Goal: Task Accomplishment & Management: Manage account settings

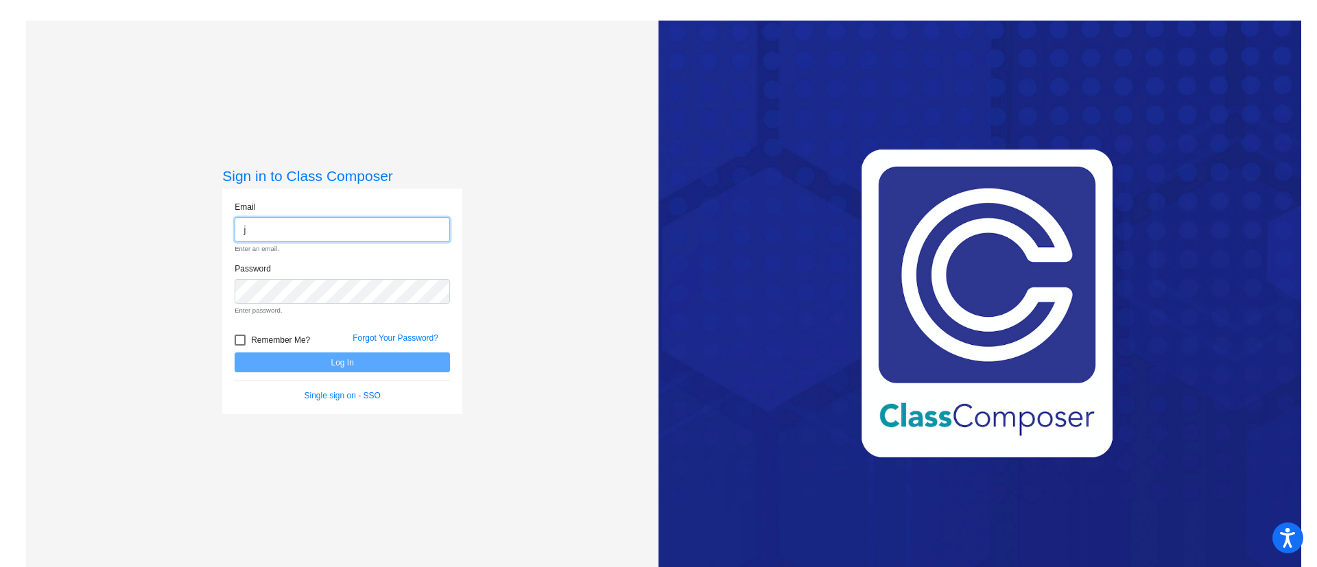
type input "[EMAIL_ADDRESS][PERSON_NAME][DOMAIN_NAME]"
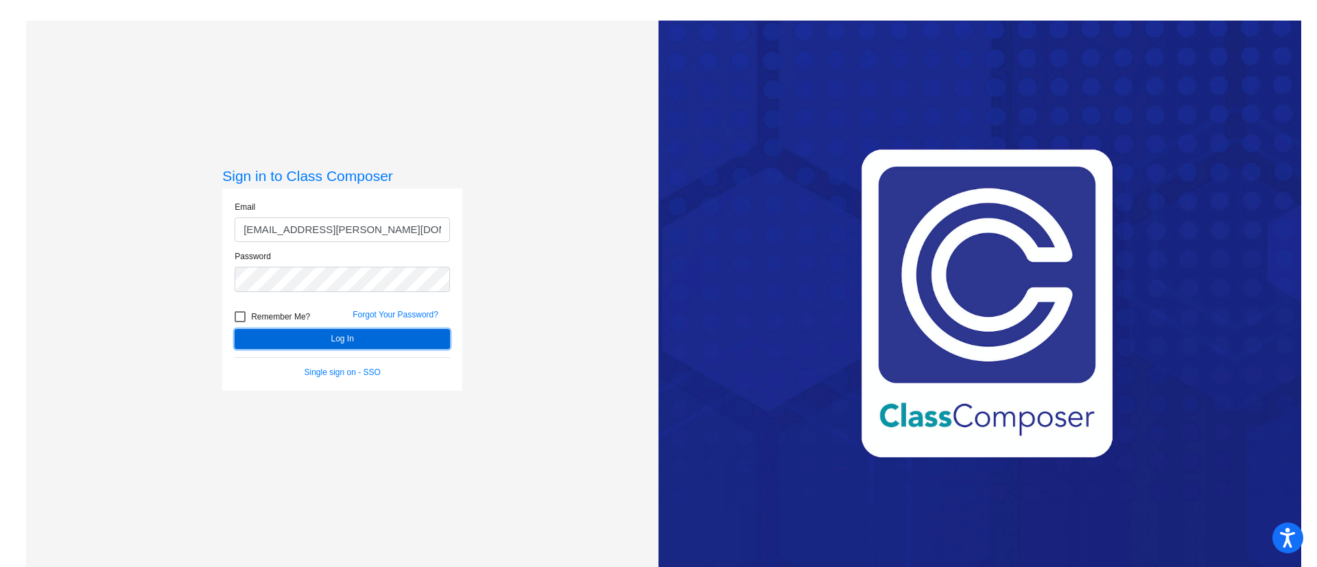
click at [405, 329] on button "Log In" at bounding box center [342, 339] width 215 height 20
click at [362, 331] on button "Log In" at bounding box center [342, 339] width 215 height 20
click at [331, 333] on button "Log In" at bounding box center [342, 339] width 215 height 20
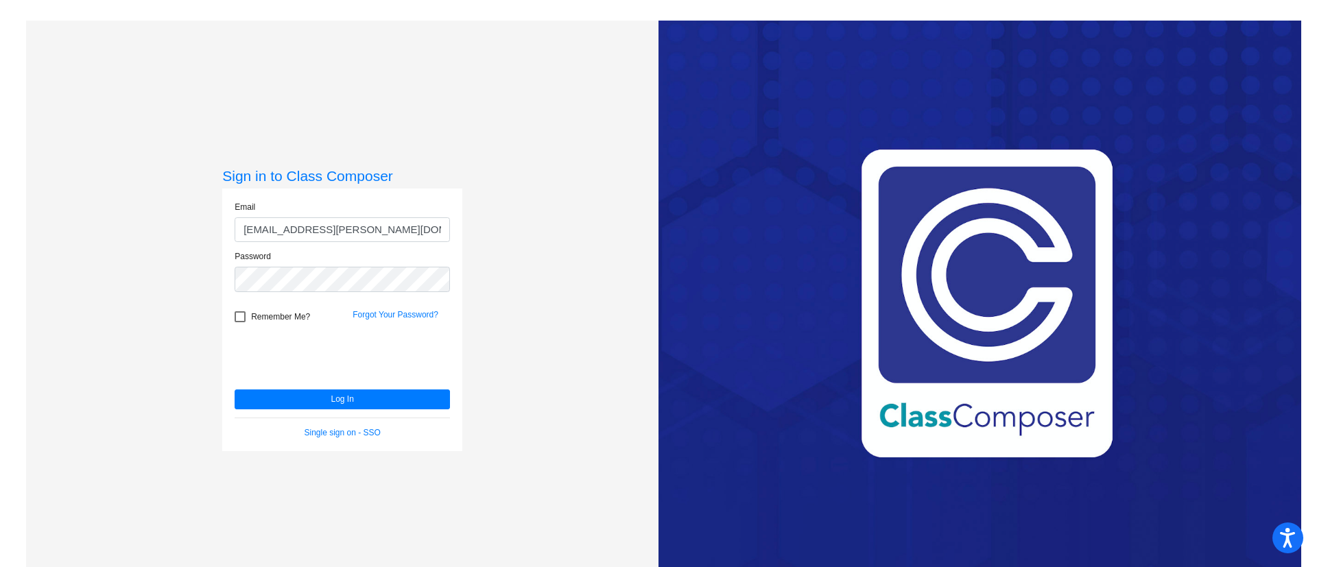
click at [237, 317] on div at bounding box center [240, 316] width 11 height 11
click at [239, 322] on input "Remember Me?" at bounding box center [239, 322] width 1 height 1
checkbox input "true"
click at [413, 401] on button "Log In" at bounding box center [342, 399] width 215 height 20
click at [354, 402] on button "Log In" at bounding box center [342, 399] width 215 height 20
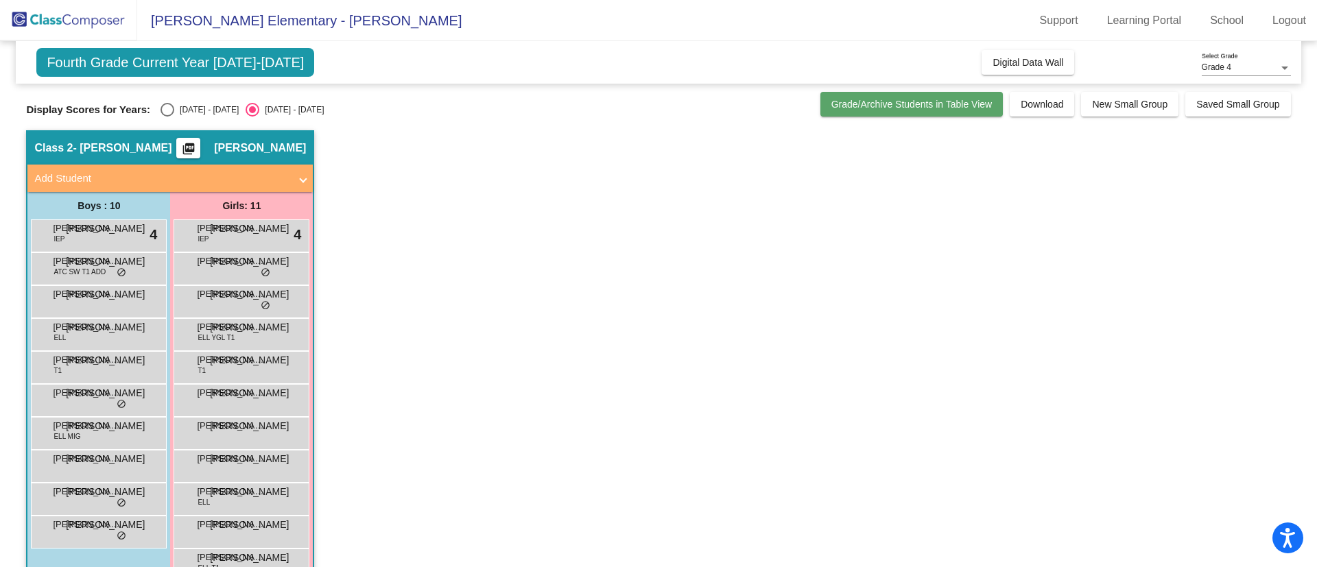
click at [924, 108] on span "Grade/Archive Students in Table View" at bounding box center [911, 104] width 161 height 11
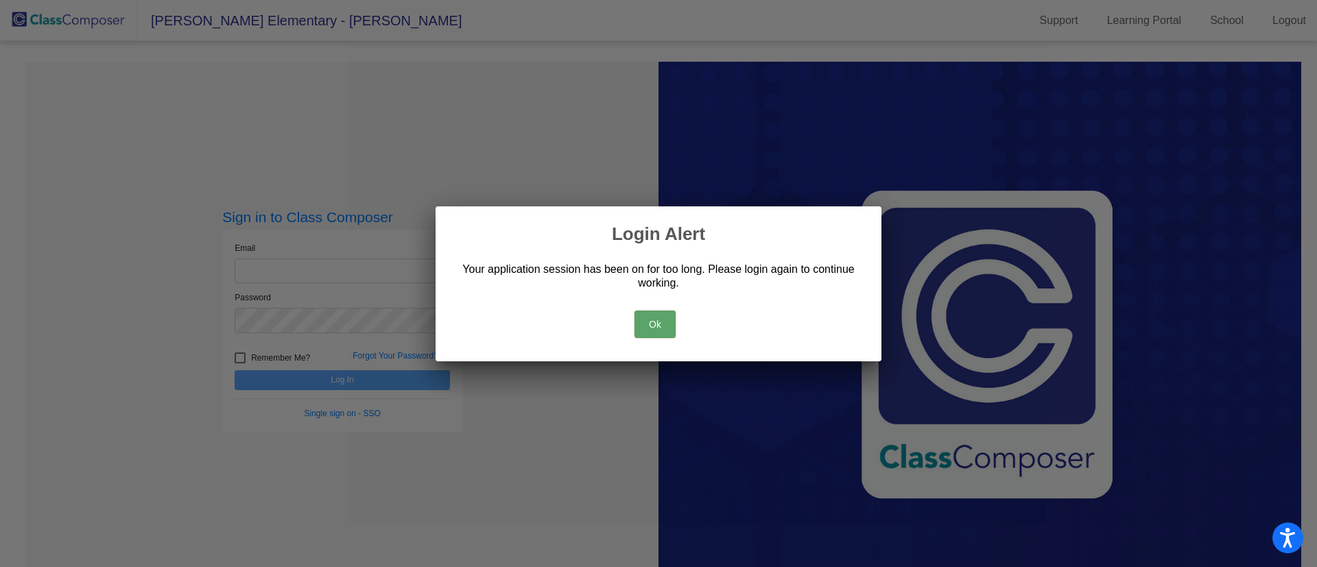
click at [658, 313] on button "Ok" at bounding box center [654, 324] width 41 height 27
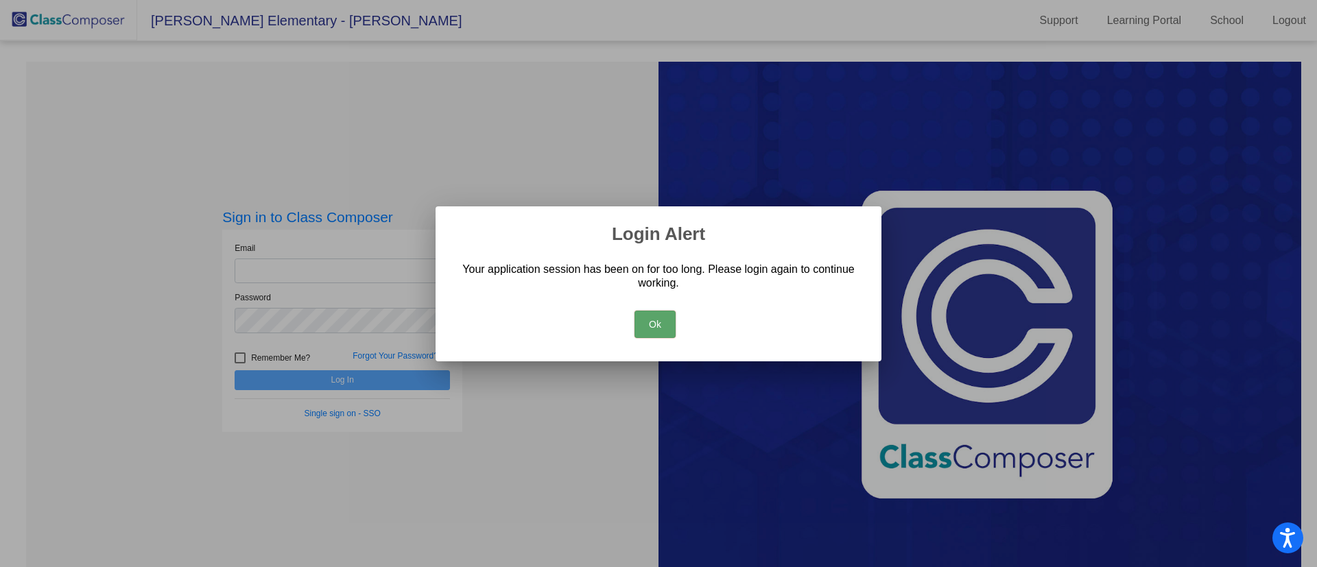
click at [654, 326] on button "Ok" at bounding box center [654, 324] width 41 height 27
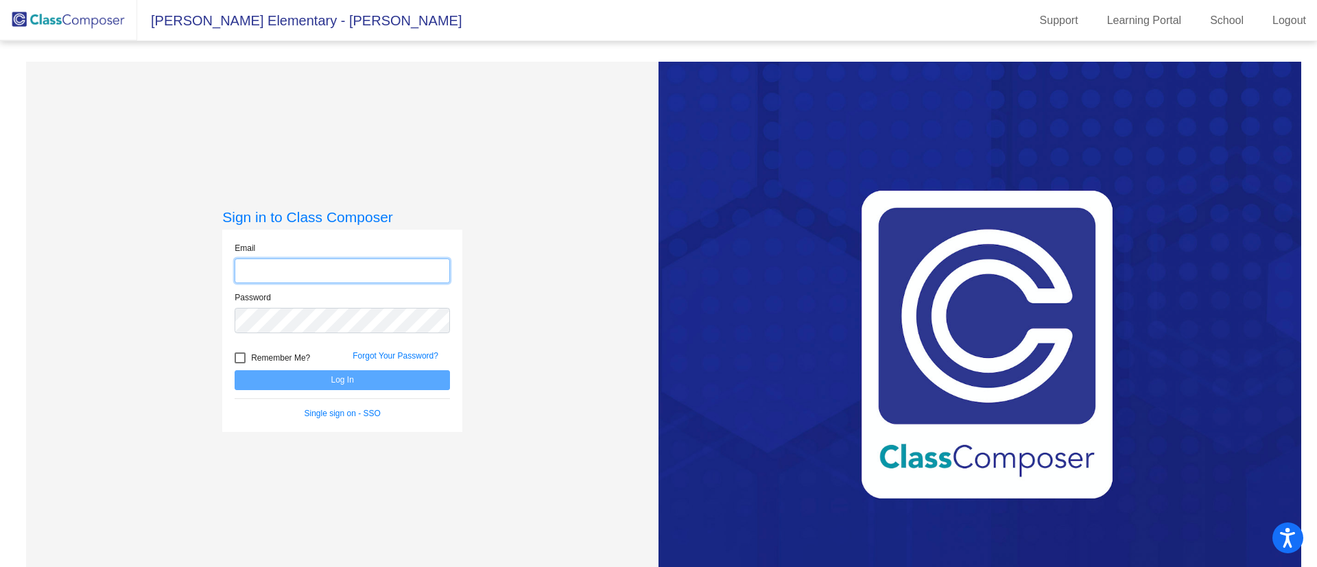
click at [328, 269] on input "email" at bounding box center [342, 271] width 215 height 25
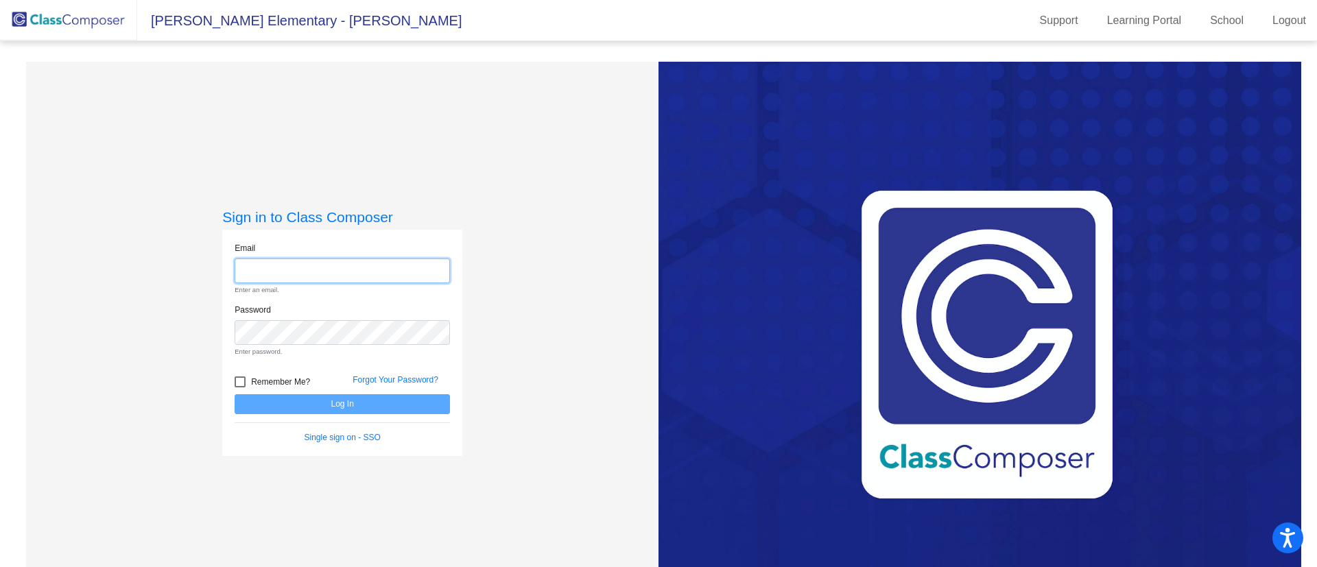
type input "jopalewski@hart.k12.mi.us"
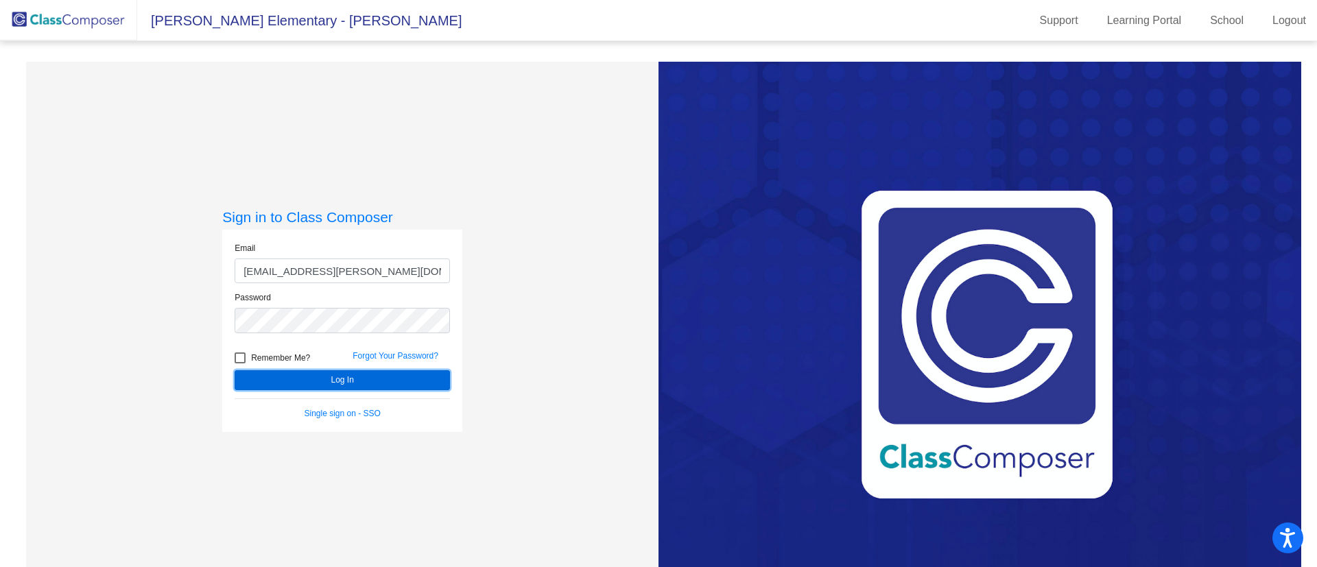
click at [370, 387] on button "Log In" at bounding box center [342, 380] width 215 height 20
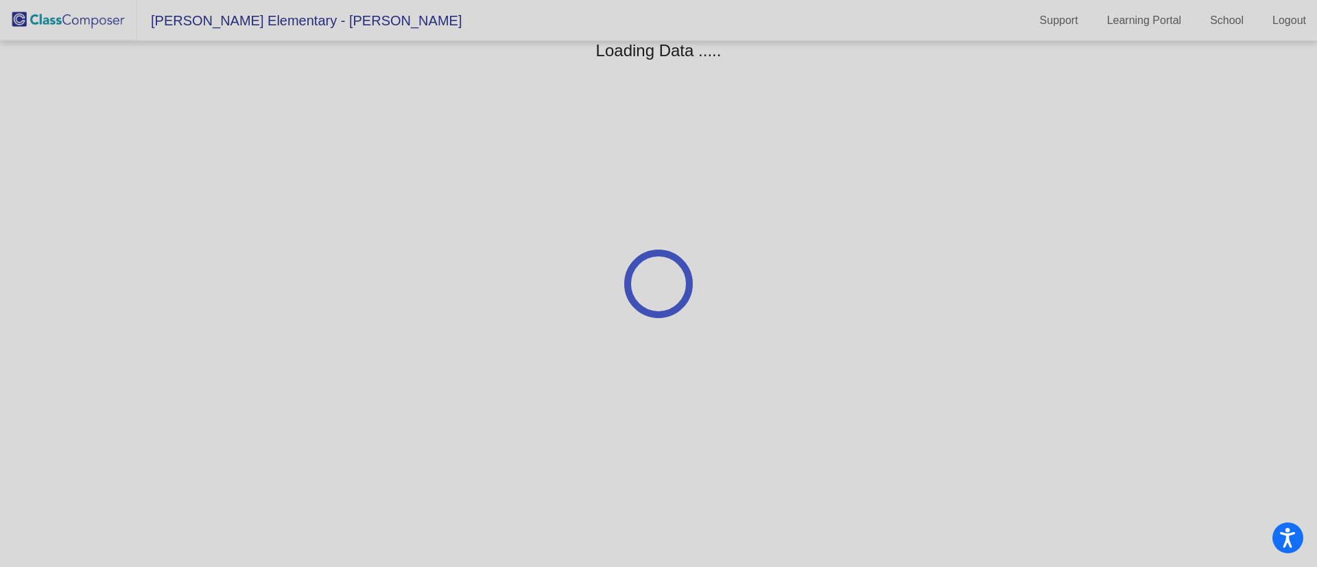
drag, startPoint x: 1, startPoint y: 59, endPoint x: 3, endPoint y: 51, distance: 8.5
click at [3, 51] on div at bounding box center [658, 283] width 1317 height 567
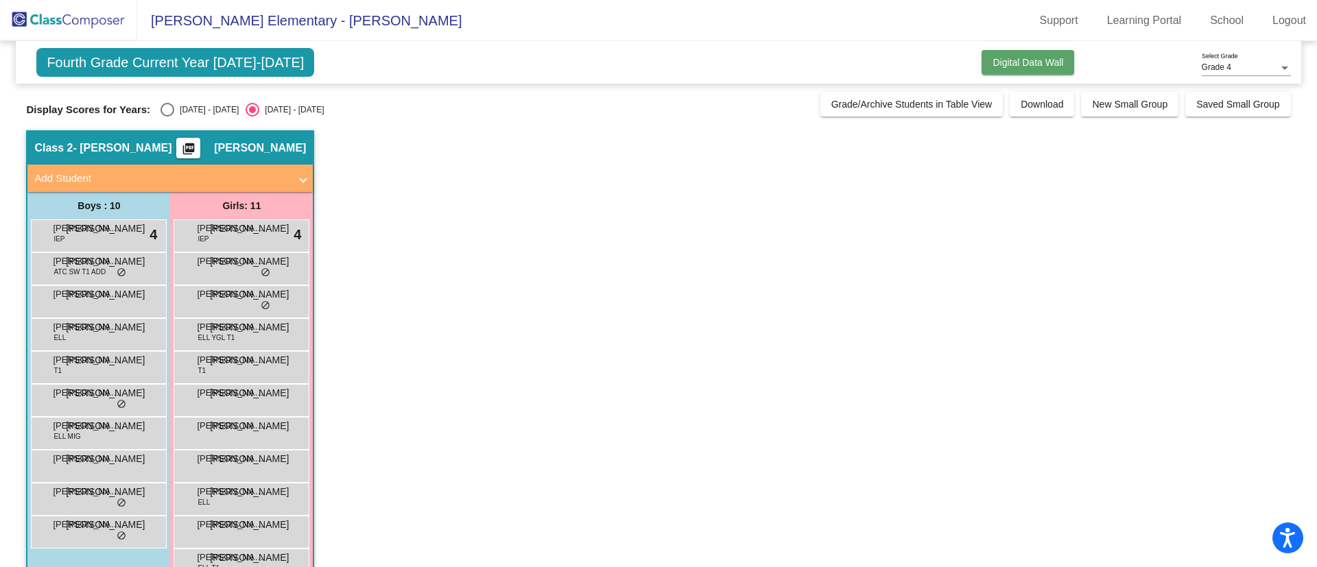
click at [1024, 69] on button "Digital Data Wall" at bounding box center [1027, 62] width 93 height 25
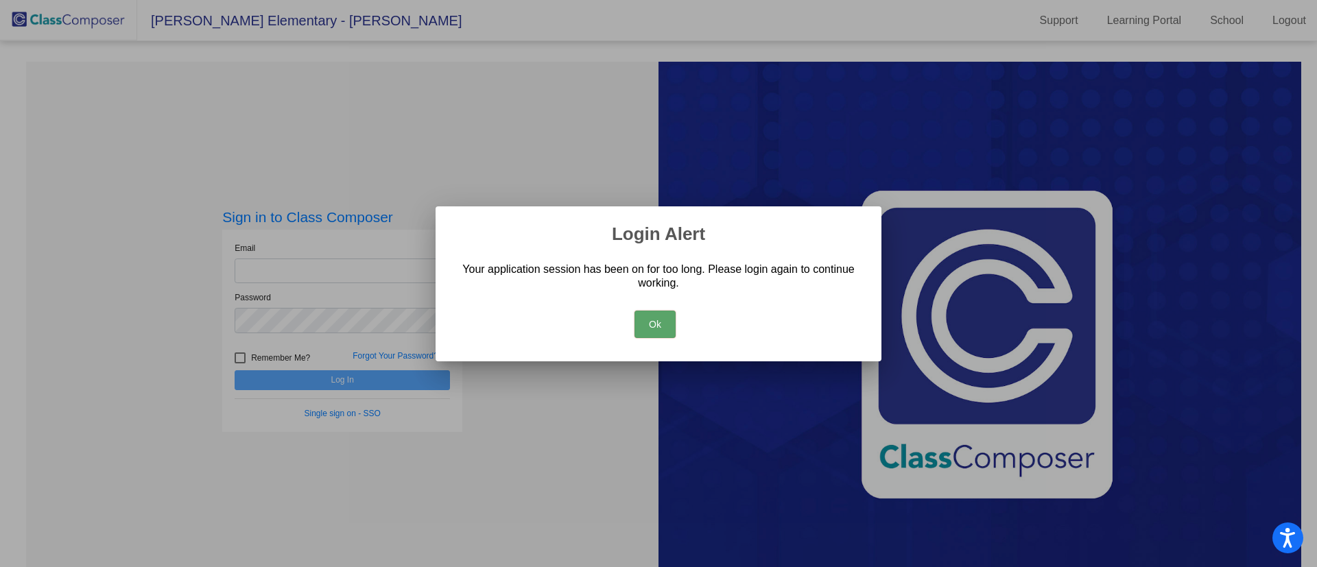
click at [658, 321] on button "Ok" at bounding box center [654, 324] width 41 height 27
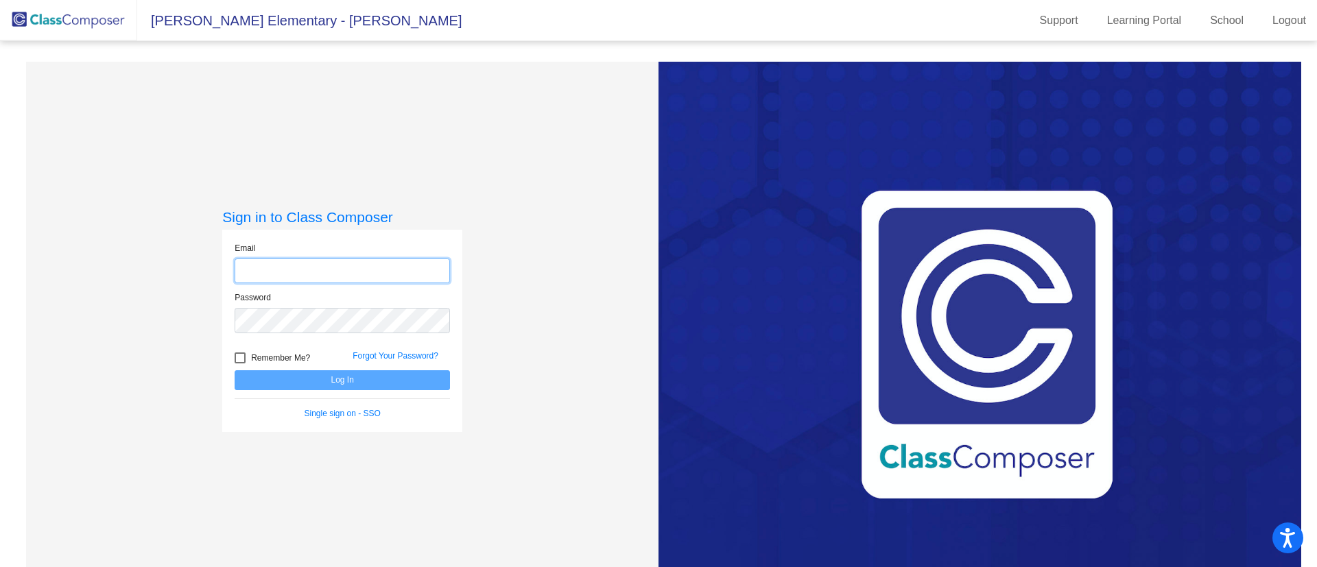
click at [307, 274] on input "email" at bounding box center [342, 271] width 215 height 25
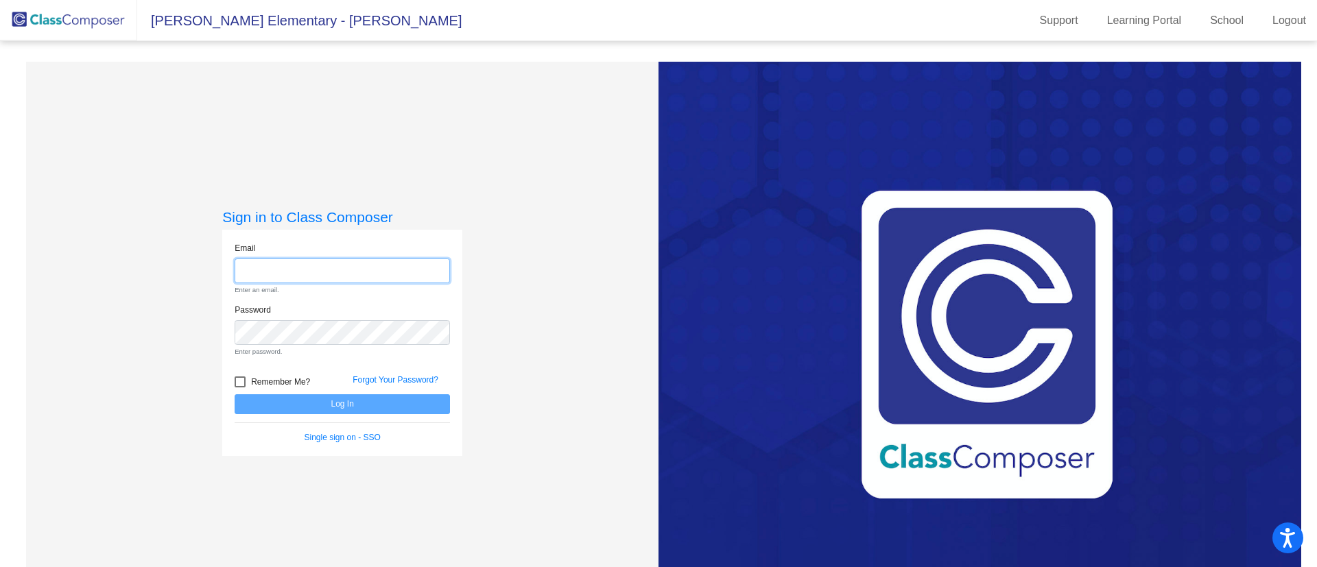
type input "jopalewski@hart.k12.mi.us"
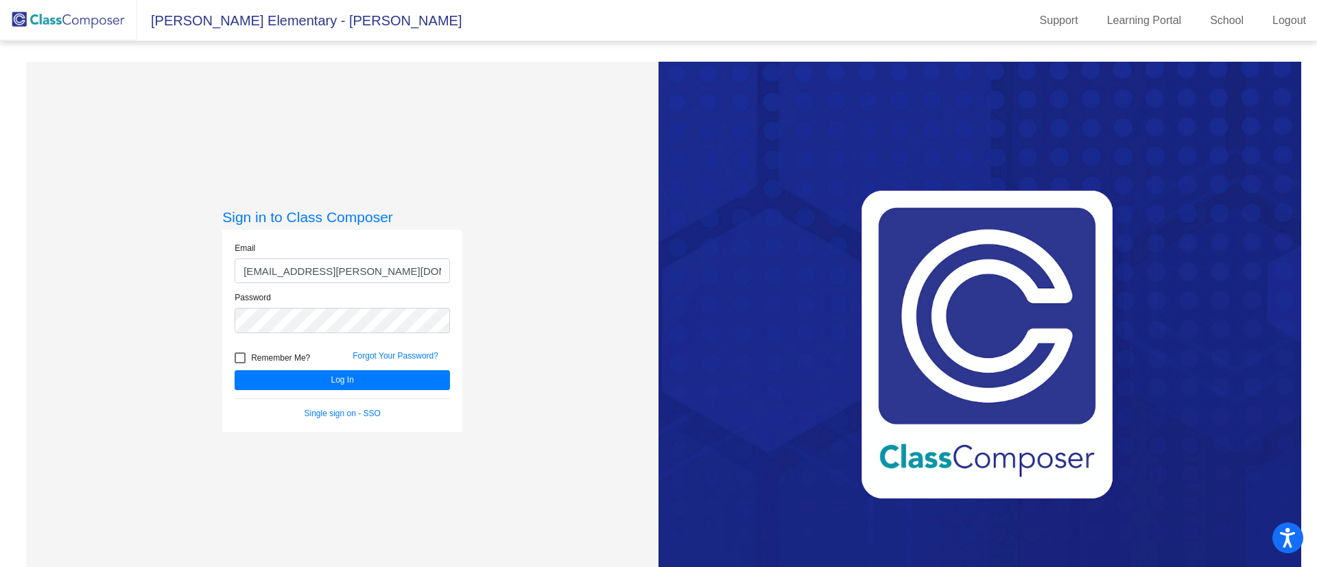
click at [238, 356] on div at bounding box center [240, 357] width 11 height 11
click at [239, 363] on input "Remember Me?" at bounding box center [239, 363] width 1 height 1
checkbox input "true"
click at [282, 368] on div "Remember Me?" at bounding box center [283, 360] width 118 height 21
click at [286, 379] on button "Log In" at bounding box center [342, 380] width 215 height 20
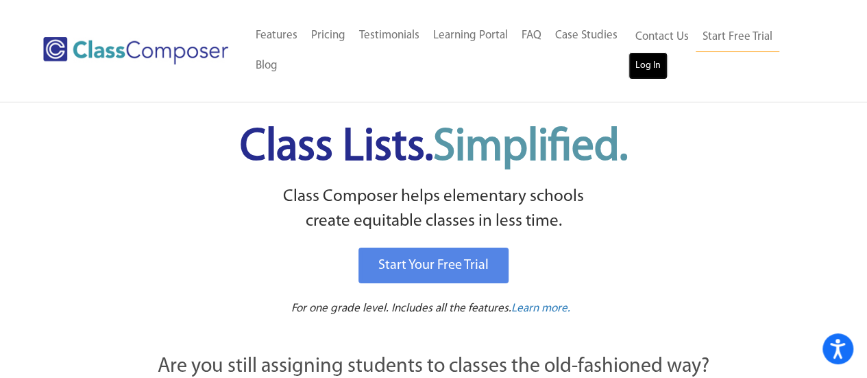
click at [648, 57] on link "Log In" at bounding box center [648, 65] width 39 height 27
click at [710, 67] on ul "Contact Us Start Free Trial Log In" at bounding box center [721, 51] width 185 height 58
click at [645, 64] on link "Log In" at bounding box center [648, 65] width 39 height 27
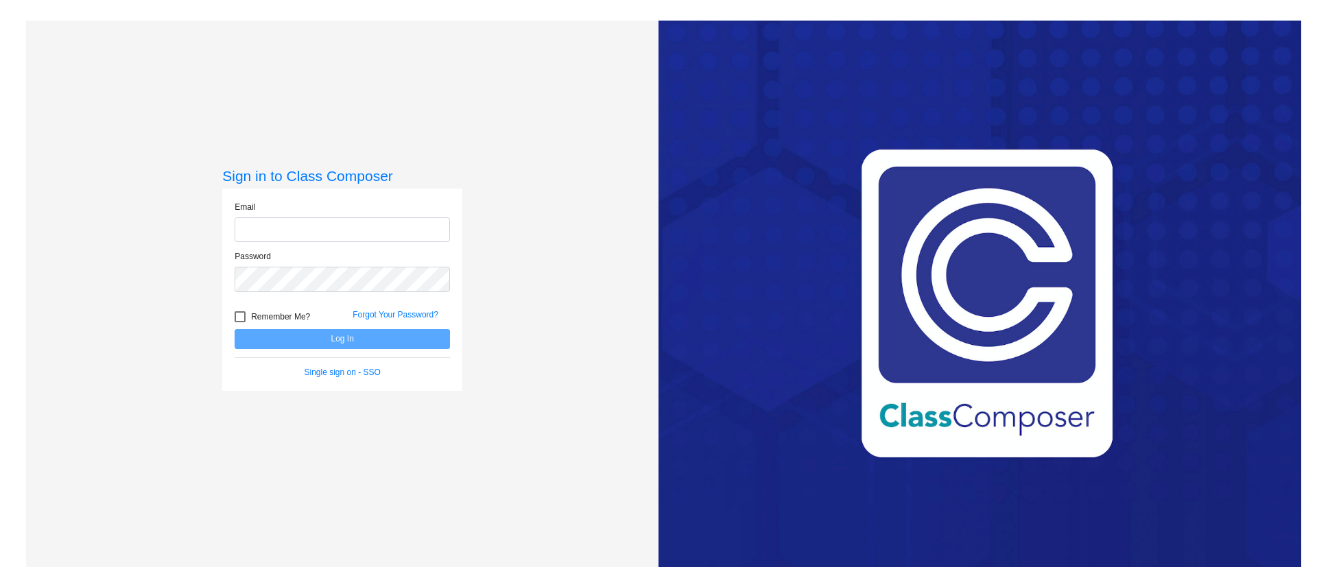
drag, startPoint x: 0, startPoint y: 0, endPoint x: 269, endPoint y: 231, distance: 354.5
click at [269, 231] on input "email" at bounding box center [342, 229] width 215 height 25
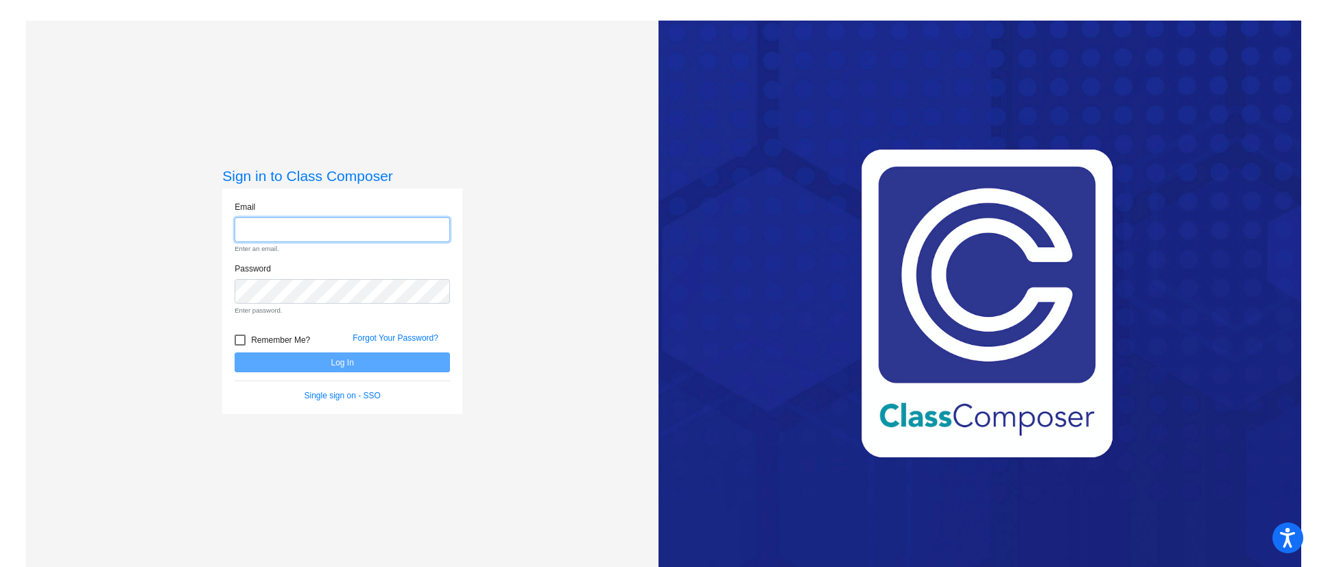
type input "[EMAIL_ADDRESS][PERSON_NAME][DOMAIN_NAME]"
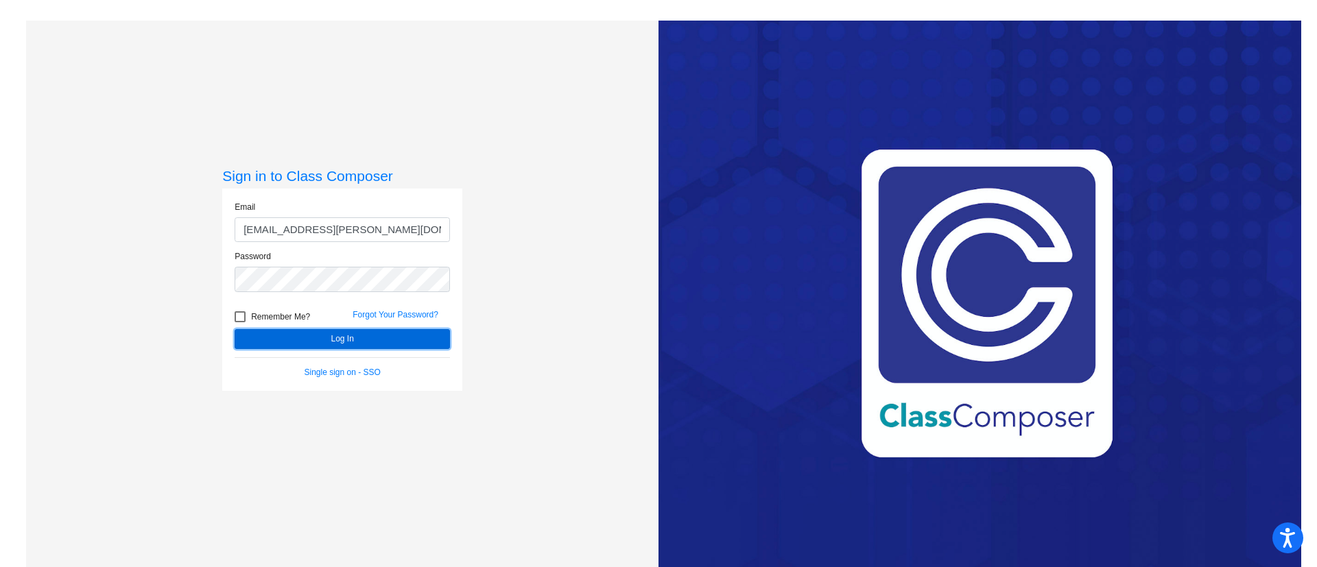
click at [391, 338] on button "Log In" at bounding box center [342, 339] width 215 height 20
click at [355, 374] on link "Single sign on - SSO" at bounding box center [342, 373] width 76 height 10
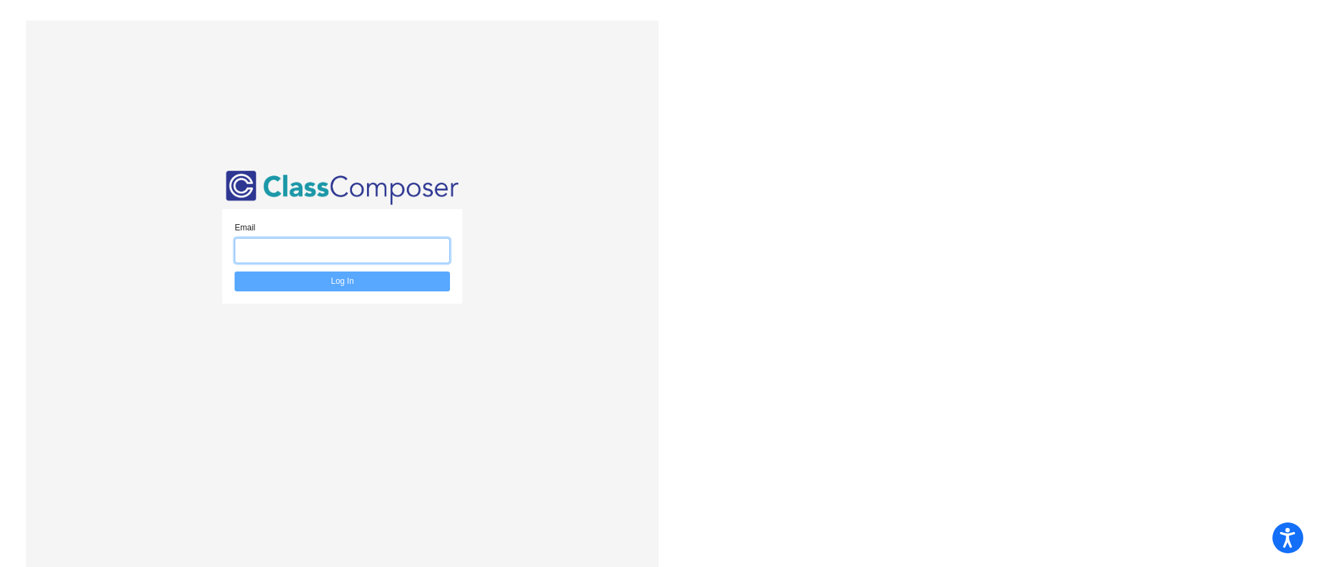
click at [357, 252] on input "email" at bounding box center [342, 250] width 215 height 25
type input "[EMAIL_ADDRESS][PERSON_NAME][DOMAIN_NAME]"
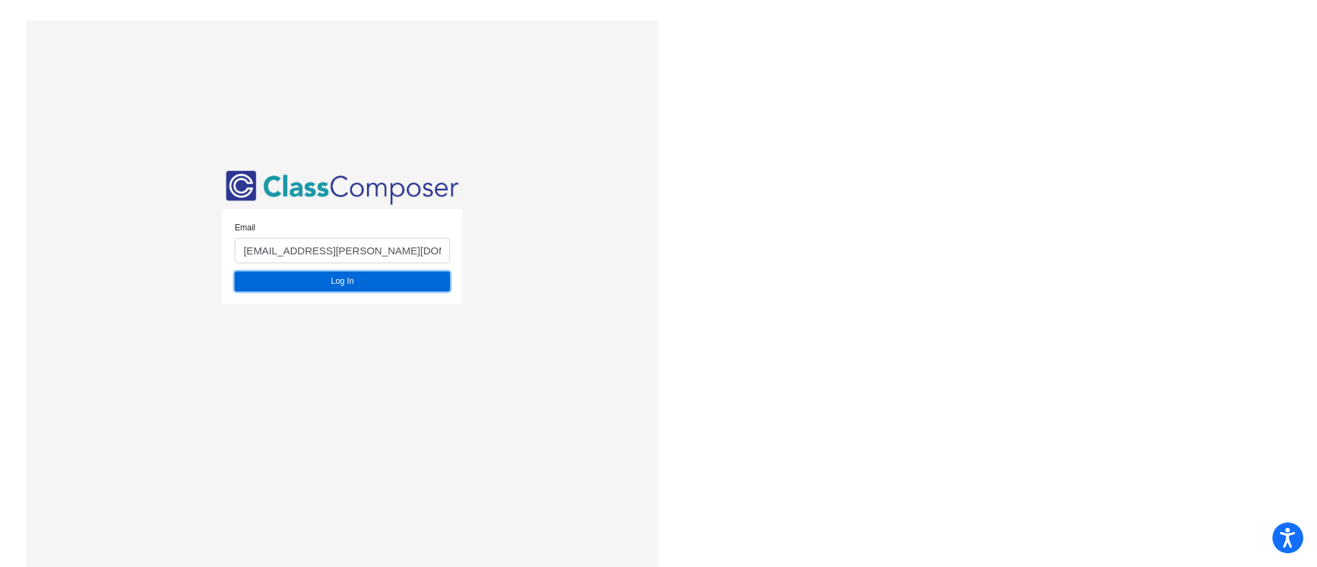
click at [394, 277] on button "Log In" at bounding box center [342, 282] width 215 height 20
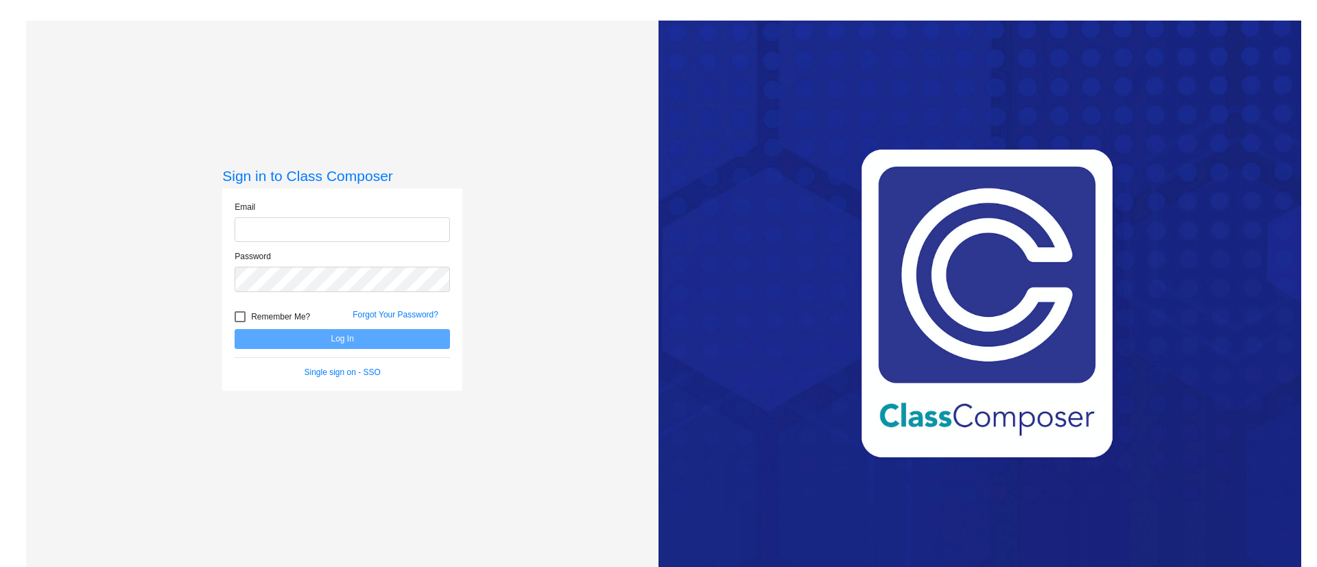
click at [412, 232] on input "email" at bounding box center [342, 229] width 215 height 25
type input "[EMAIL_ADDRESS][PERSON_NAME][DOMAIN_NAME]"
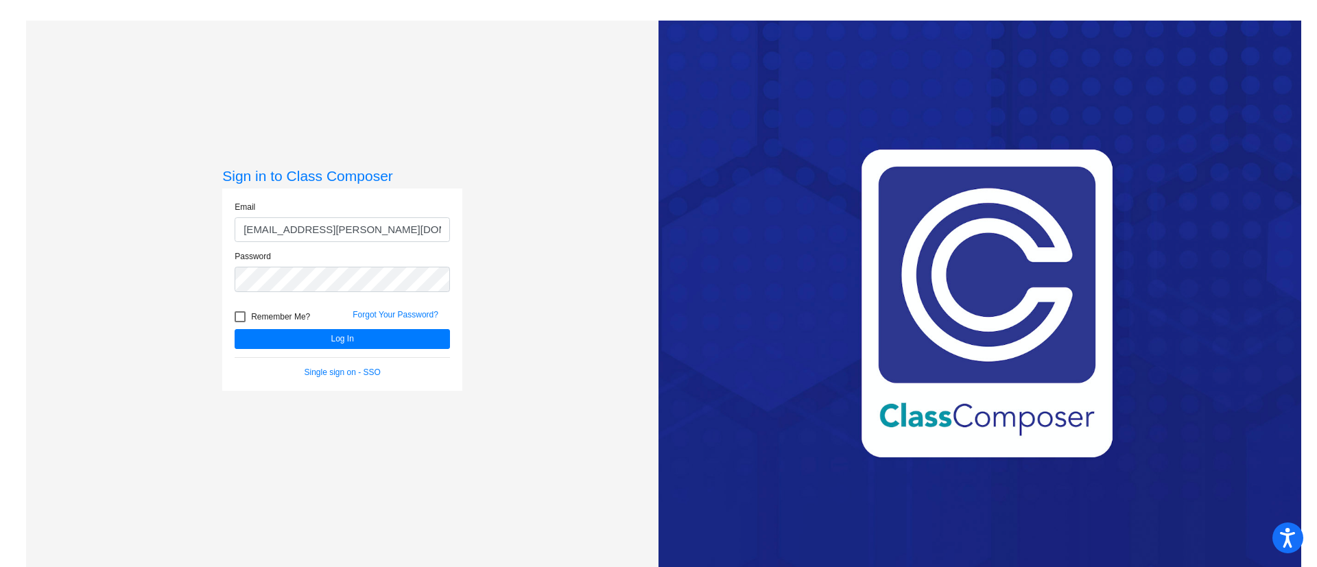
click at [262, 317] on span "Remember Me?" at bounding box center [280, 317] width 59 height 16
click at [240, 322] on input "Remember Me?" at bounding box center [239, 322] width 1 height 1
checkbox input "true"
click at [289, 329] on button "Log In" at bounding box center [342, 339] width 215 height 20
click at [311, 336] on button "Log In" at bounding box center [342, 339] width 215 height 20
